Goal: Task Accomplishment & Management: Manage account settings

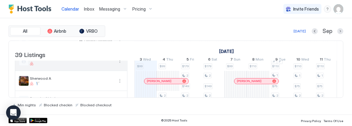
scroll to position [561, 0]
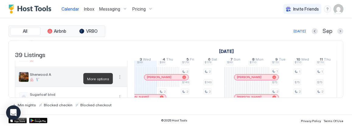
click at [119, 78] on button "More options" at bounding box center [119, 77] width 7 height 7
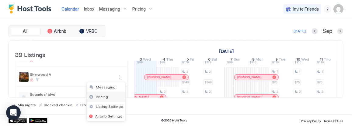
click at [107, 97] on div "Pricing" at bounding box center [106, 97] width 39 height 10
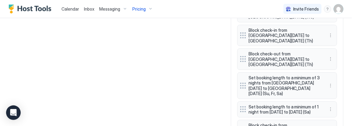
scroll to position [710, 0]
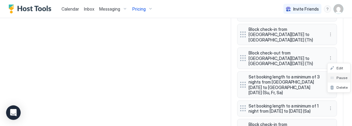
click at [341, 77] on span "Pause" at bounding box center [341, 78] width 11 height 5
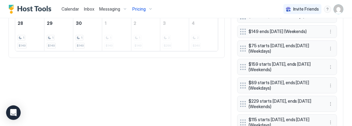
scroll to position [329, 0]
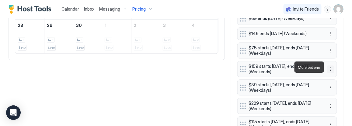
click at [331, 66] on button "More options" at bounding box center [330, 69] width 7 height 7
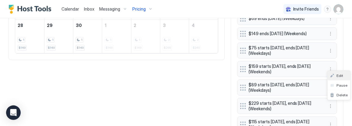
click at [336, 74] on div "Edit" at bounding box center [336, 76] width 13 height 5
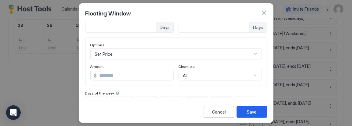
scroll to position [83, 0]
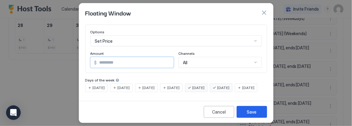
drag, startPoint x: 115, startPoint y: 59, endPoint x: 101, endPoint y: 57, distance: 13.5
click at [101, 57] on input "***" at bounding box center [135, 62] width 76 height 10
type input "***"
click at [246, 111] on button "Save" at bounding box center [251, 112] width 30 height 12
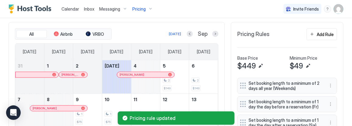
scroll to position [154, 0]
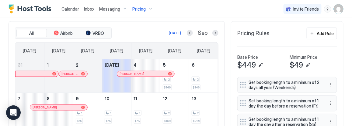
click at [70, 7] on span "Calendar" at bounding box center [70, 8] width 18 height 5
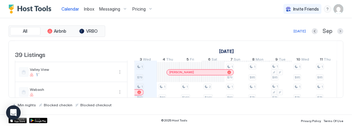
scroll to position [752, 0]
